Goal: Find contact information: Find contact information

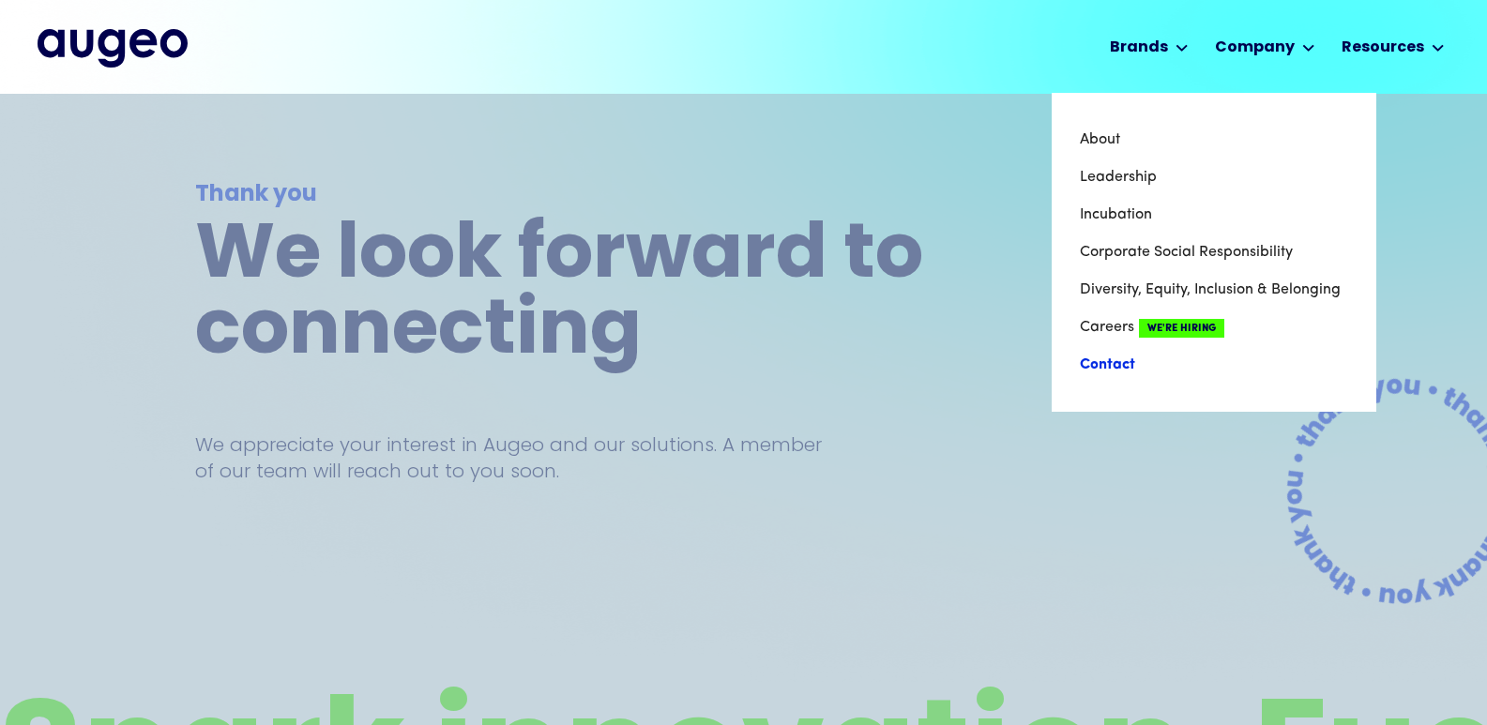
click at [1108, 362] on link "Contact" at bounding box center [1214, 365] width 268 height 38
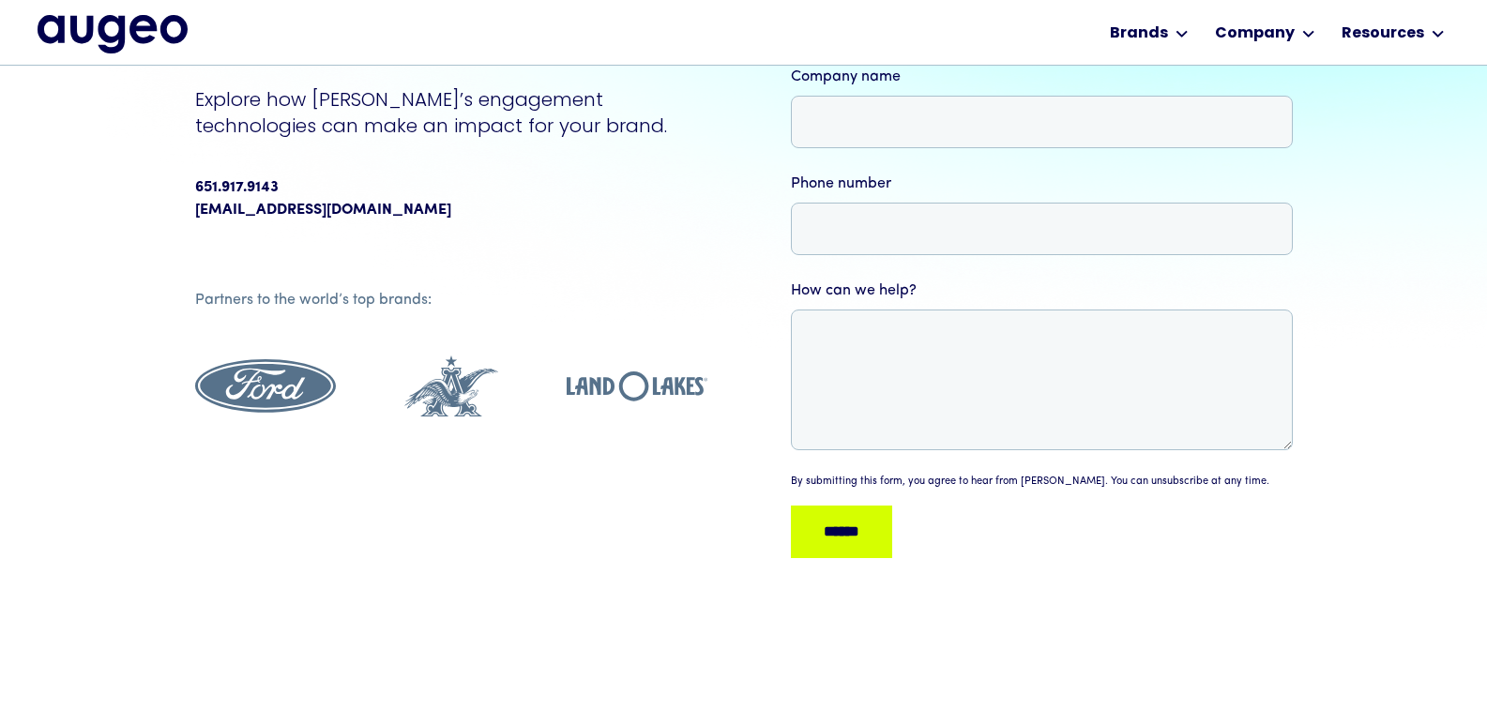
scroll to position [345, 0]
